Goal: Task Accomplishment & Management: Use online tool/utility

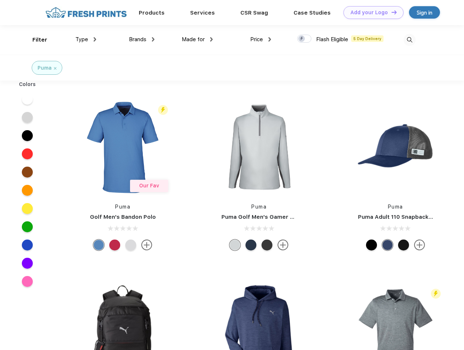
click at [371, 12] on link "Add your Logo Design Tool" at bounding box center [374, 12] width 60 height 13
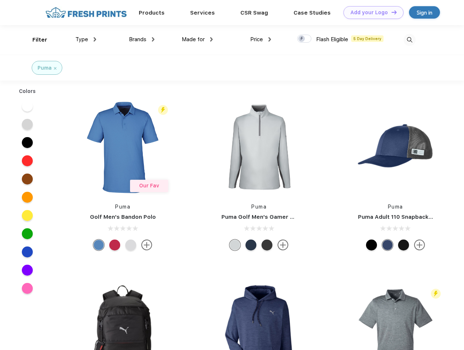
click at [0, 0] on div "Design Tool" at bounding box center [0, 0] width 0 height 0
click at [391, 12] on link "Add your Logo Design Tool" at bounding box center [374, 12] width 60 height 13
click at [35, 40] on div "Filter" at bounding box center [39, 40] width 15 height 8
click at [86, 39] on span "Type" at bounding box center [81, 39] width 13 height 7
click at [142, 39] on span "Brands" at bounding box center [137, 39] width 17 height 7
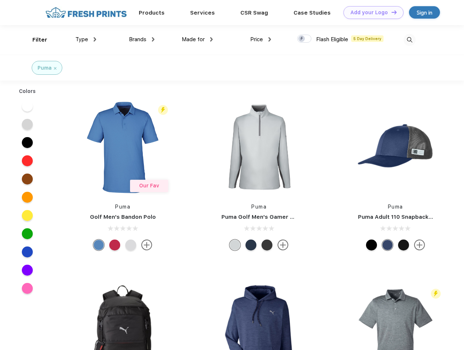
click at [197, 39] on span "Made for" at bounding box center [193, 39] width 23 height 7
click at [261, 39] on span "Price" at bounding box center [256, 39] width 13 height 7
click at [305, 39] on div at bounding box center [304, 39] width 14 height 8
click at [302, 39] on input "checkbox" at bounding box center [299, 36] width 5 height 5
click at [409, 40] on img at bounding box center [410, 40] width 12 height 12
